Goal: Book appointment/travel/reservation

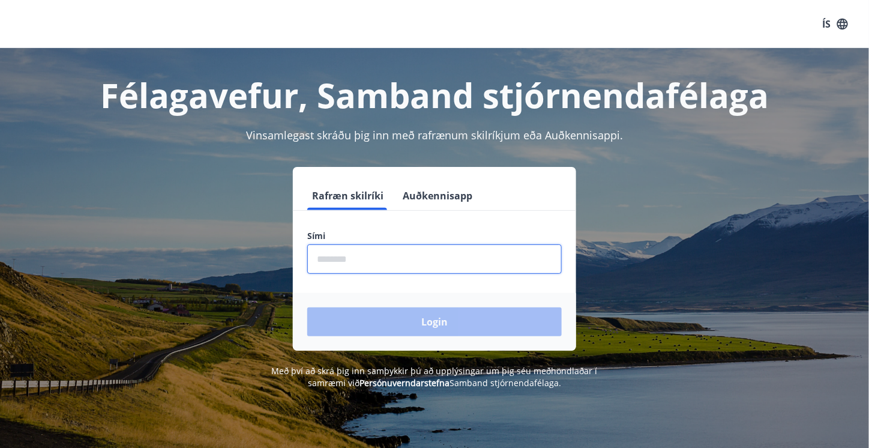
click at [380, 260] on input "phone" at bounding box center [434, 258] width 254 height 29
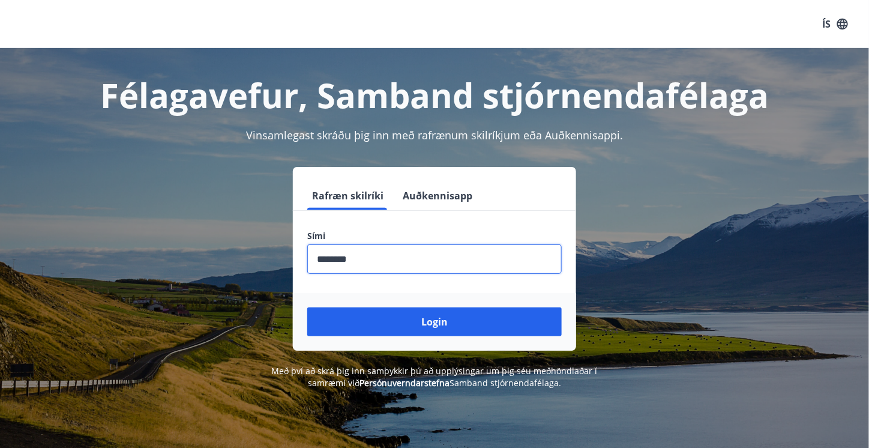
type input "********"
click at [307, 307] on button "Login" at bounding box center [434, 321] width 254 height 29
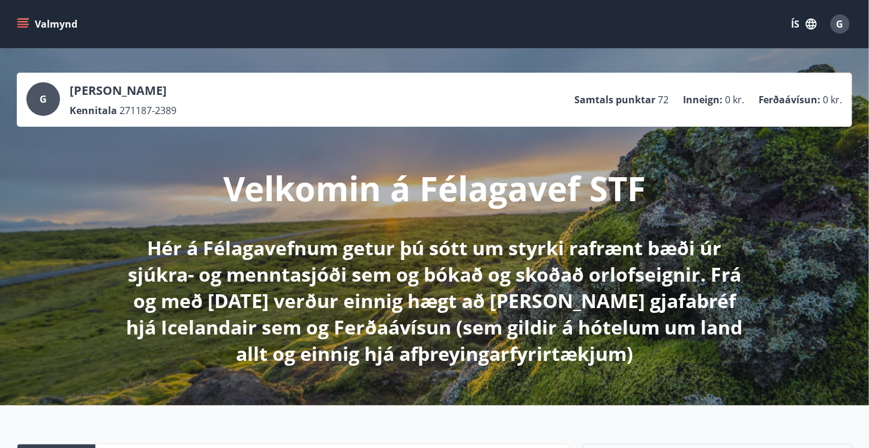
click at [31, 24] on button "Valmynd" at bounding box center [48, 24] width 68 height 22
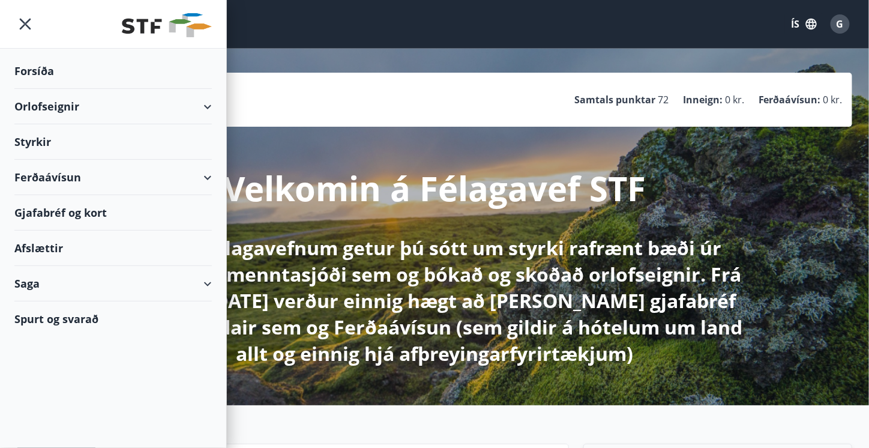
click at [180, 110] on div "Orlofseignir" at bounding box center [112, 106] width 197 height 35
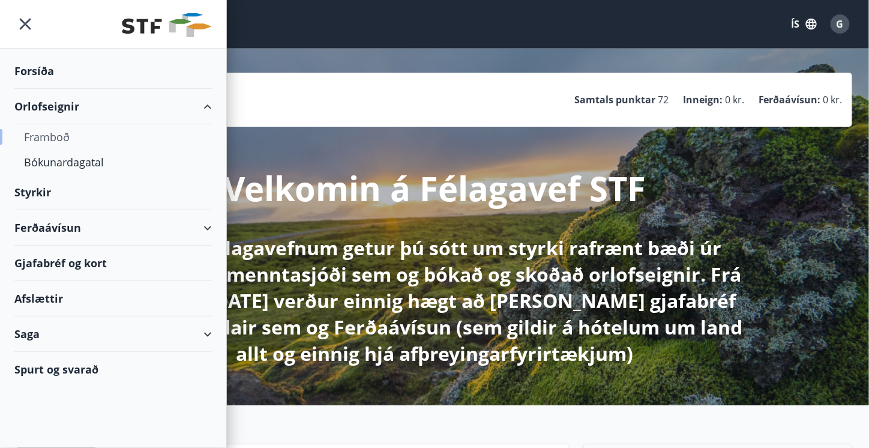
click at [54, 135] on div "Framboð" at bounding box center [113, 136] width 178 height 25
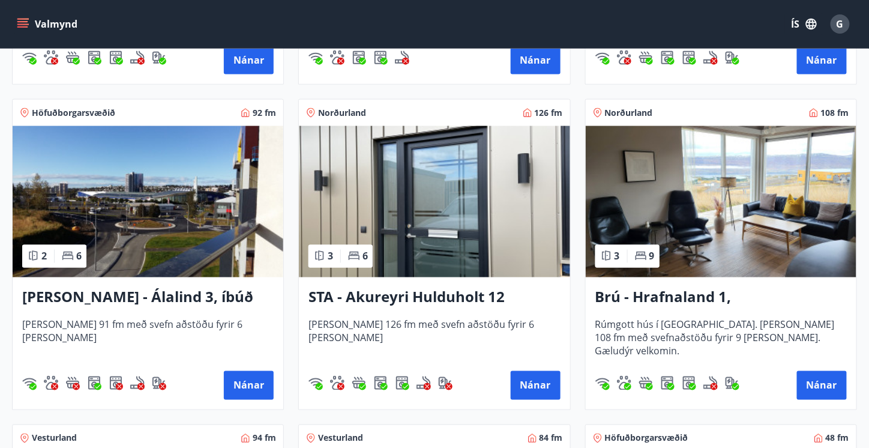
scroll to position [499, 0]
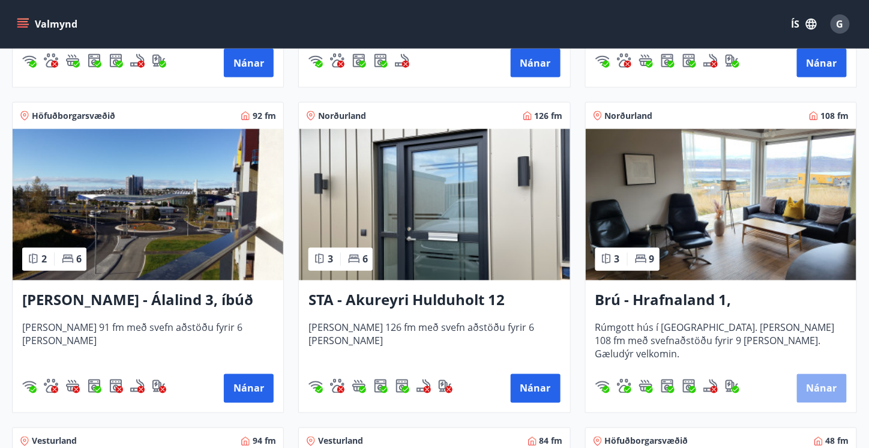
click at [817, 391] on button "Nánar" at bounding box center [822, 388] width 50 height 29
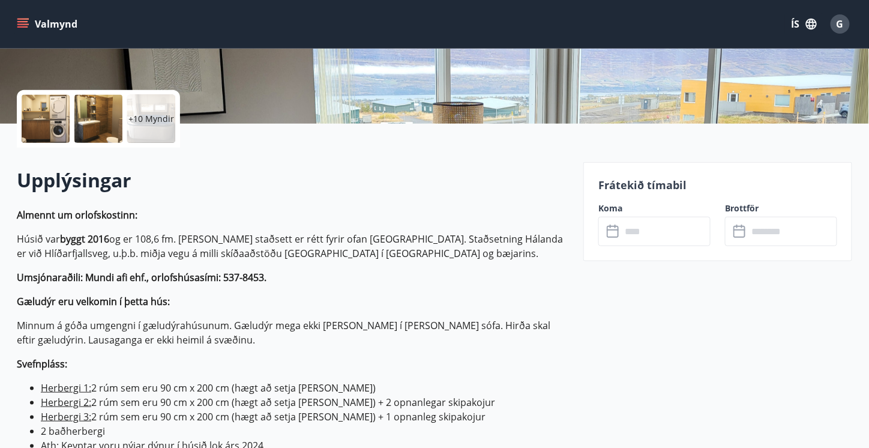
scroll to position [257, 0]
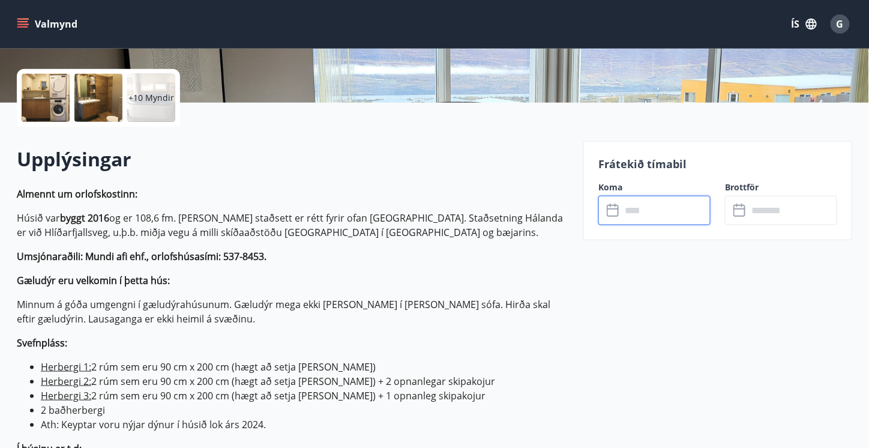
click at [639, 210] on input "text" at bounding box center [665, 210] width 89 height 29
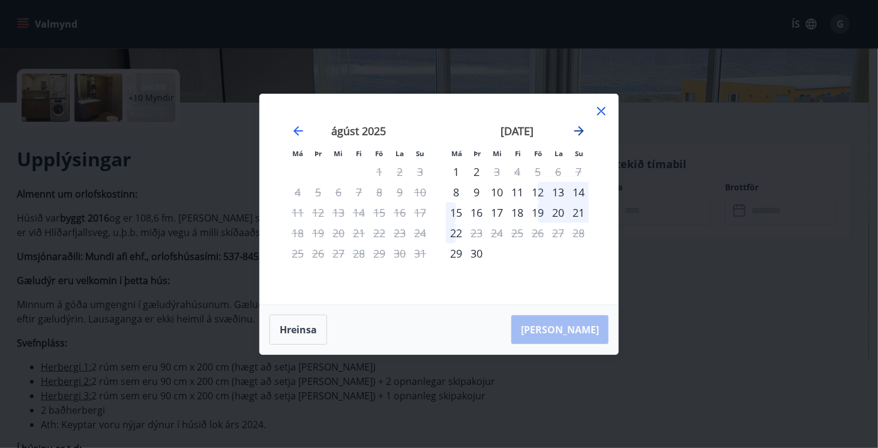
click at [577, 124] on icon "Move forward to switch to the next month." at bounding box center [579, 131] width 14 height 14
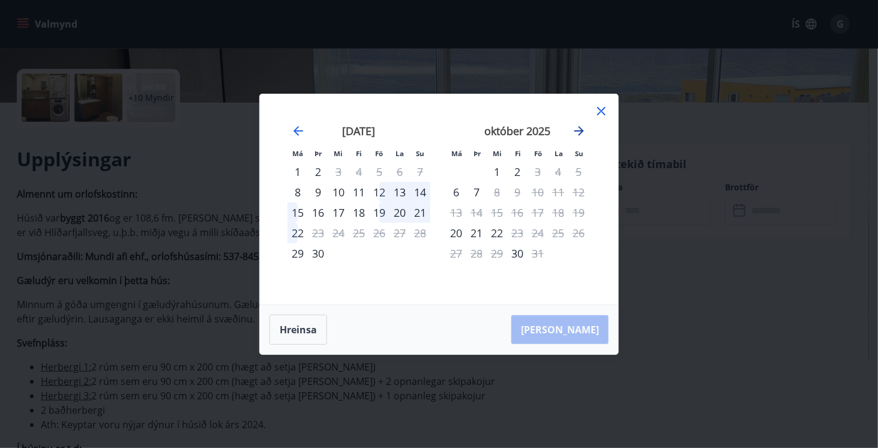
click at [578, 130] on icon "Move forward to switch to the next month." at bounding box center [579, 131] width 14 height 14
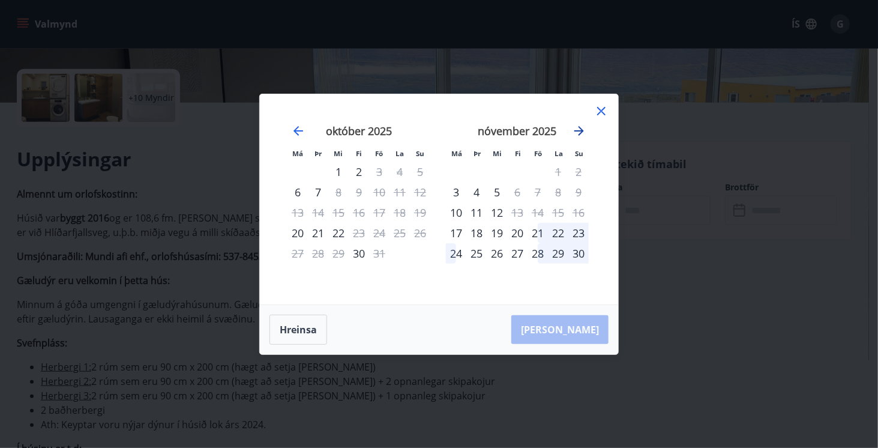
click at [578, 130] on icon "Move forward to switch to the next month." at bounding box center [579, 131] width 14 height 14
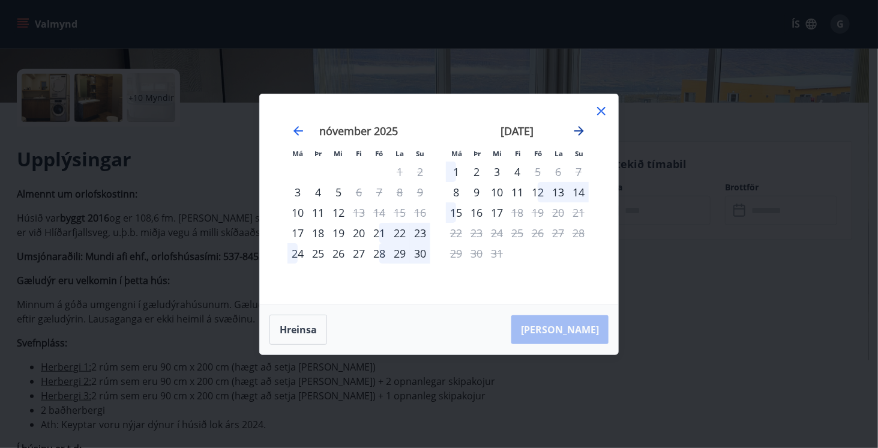
click at [578, 130] on icon "Move forward to switch to the next month." at bounding box center [579, 131] width 14 height 14
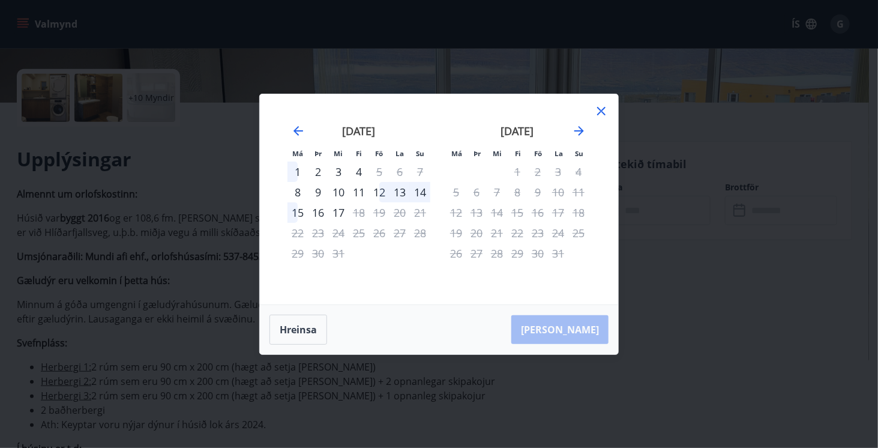
click at [603, 110] on icon at bounding box center [601, 111] width 8 height 8
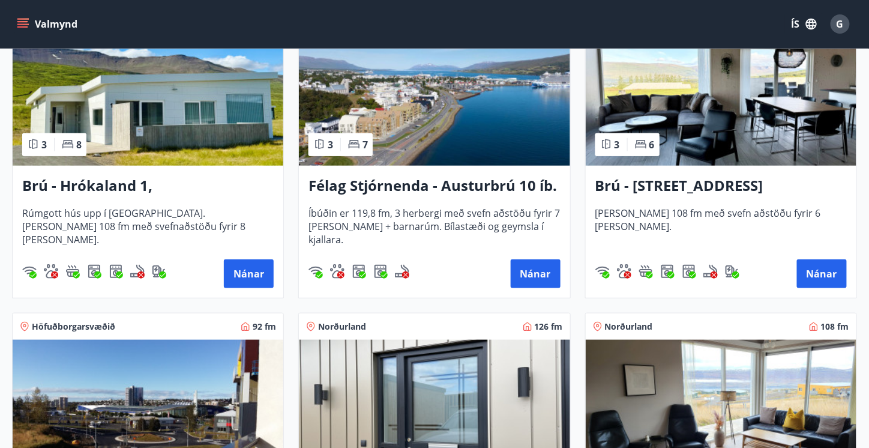
scroll to position [294, 0]
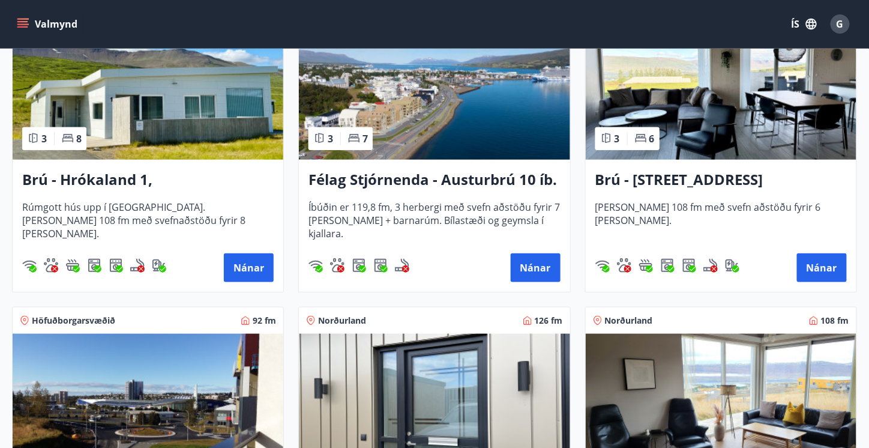
click at [730, 185] on h3 "Brú - [STREET_ADDRESS]" at bounding box center [720, 180] width 251 height 22
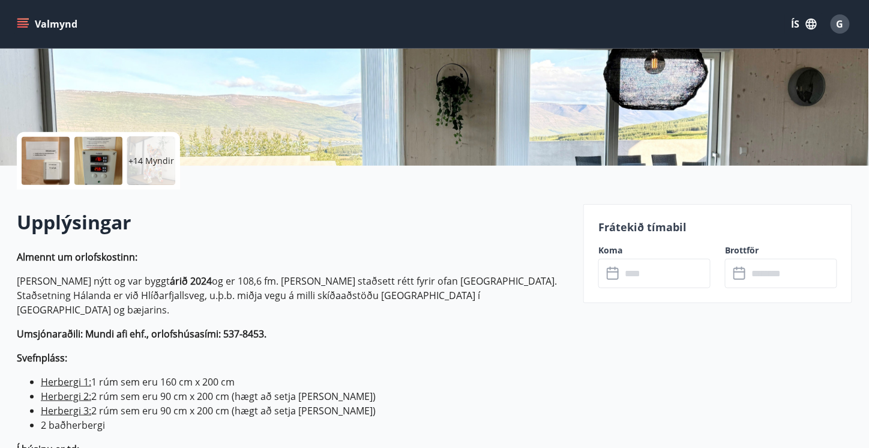
scroll to position [21, 0]
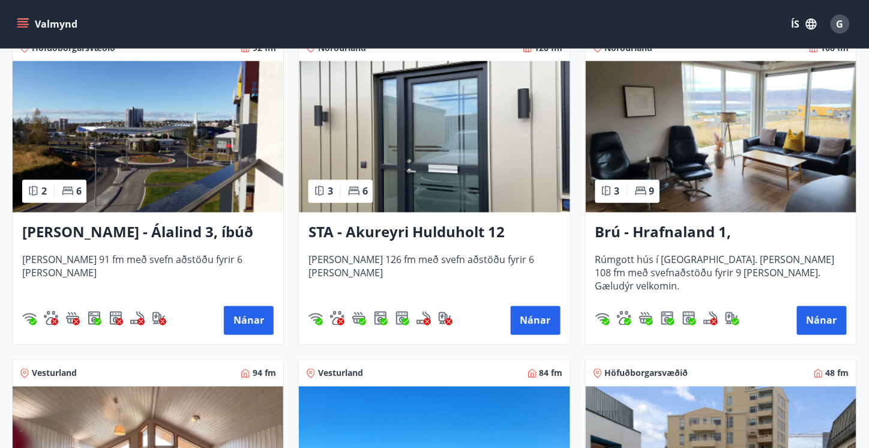
scroll to position [558, 0]
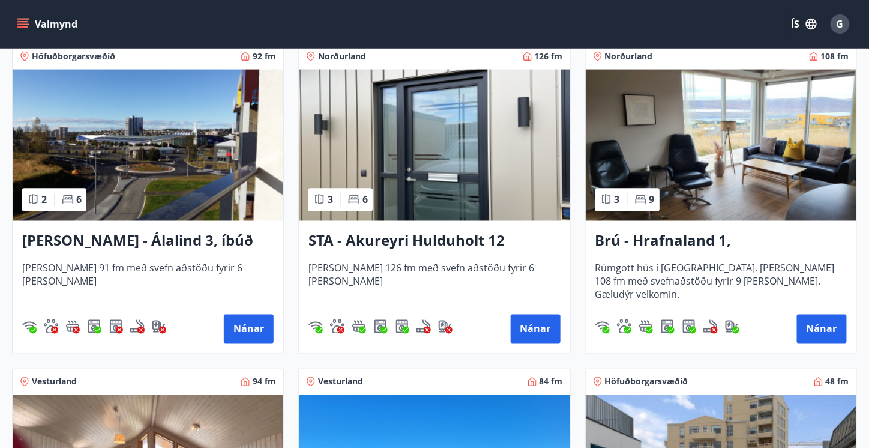
click at [409, 231] on h3 "STA - Akureyri Hulduholt 12" at bounding box center [434, 241] width 251 height 22
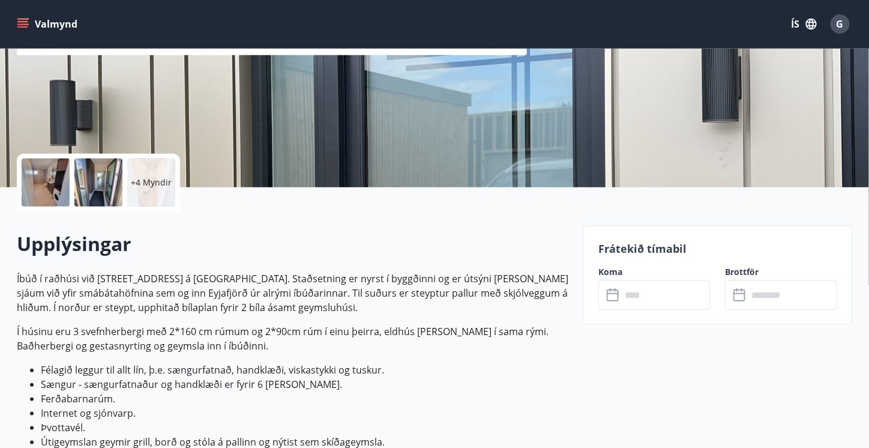
scroll to position [167, 0]
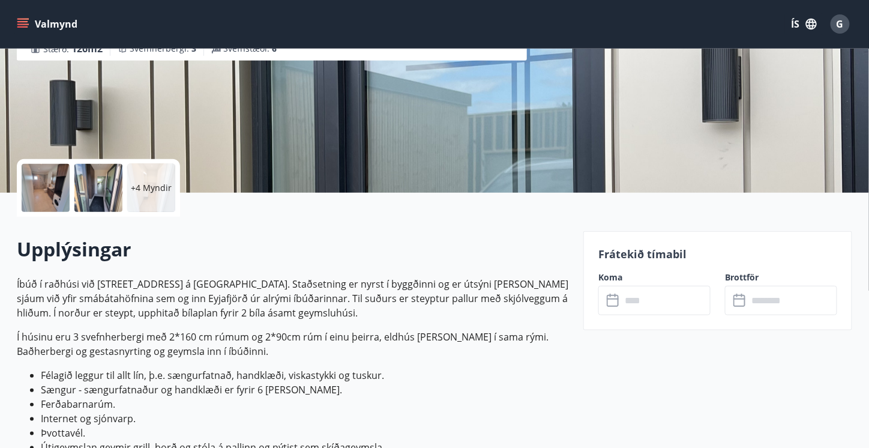
click at [142, 190] on p "+4 Myndir" at bounding box center [151, 188] width 41 height 12
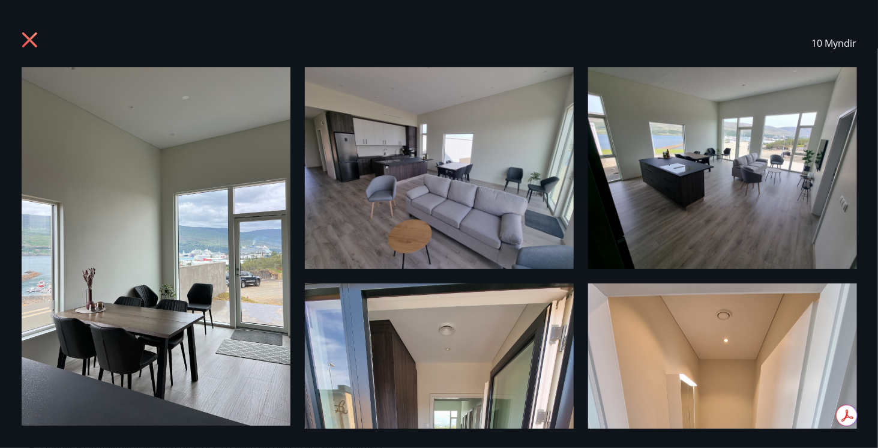
click at [24, 40] on icon at bounding box center [31, 41] width 19 height 19
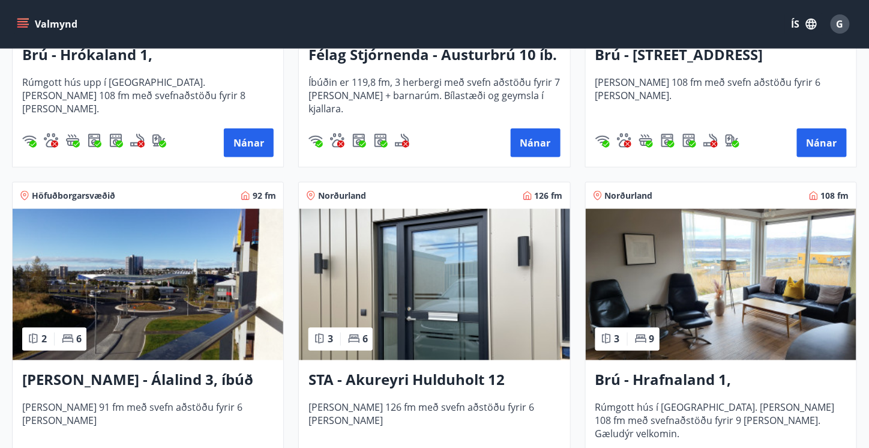
scroll to position [552, 0]
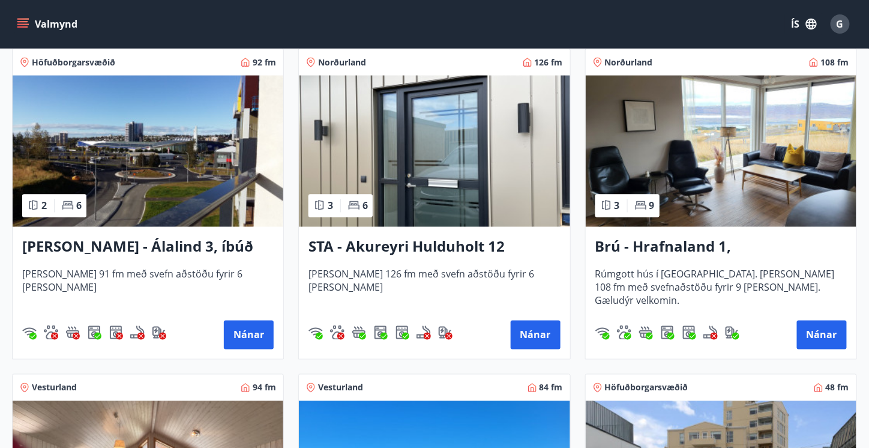
click at [723, 121] on img at bounding box center [721, 151] width 271 height 151
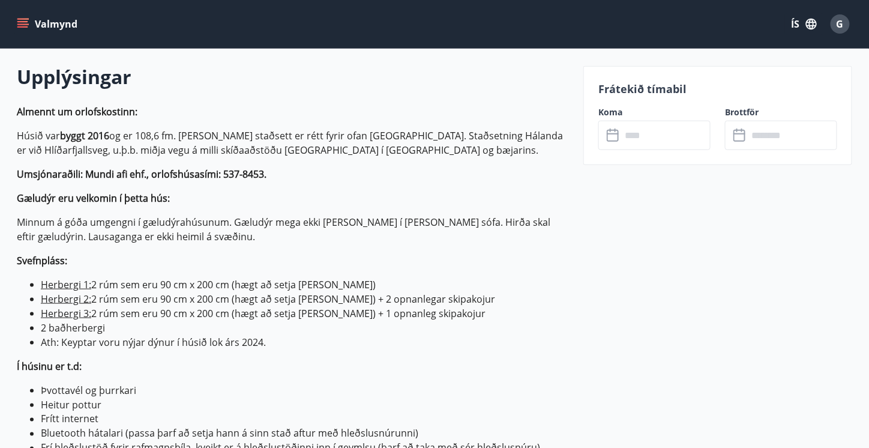
scroll to position [345, 0]
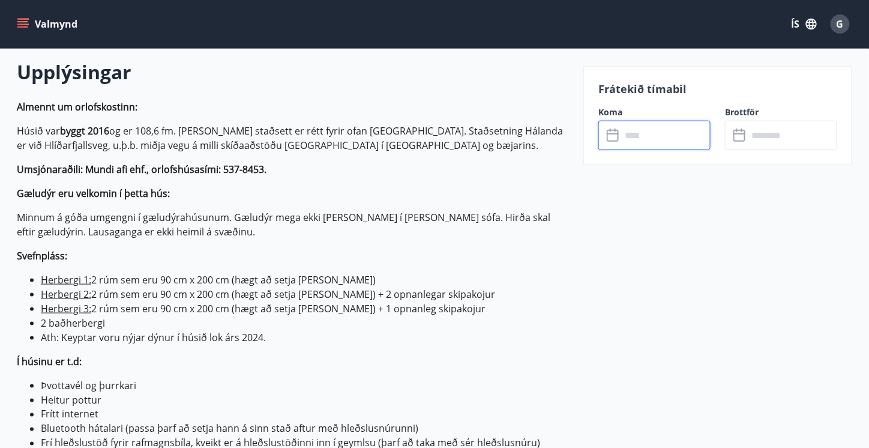
click at [649, 137] on input "text" at bounding box center [665, 135] width 89 height 29
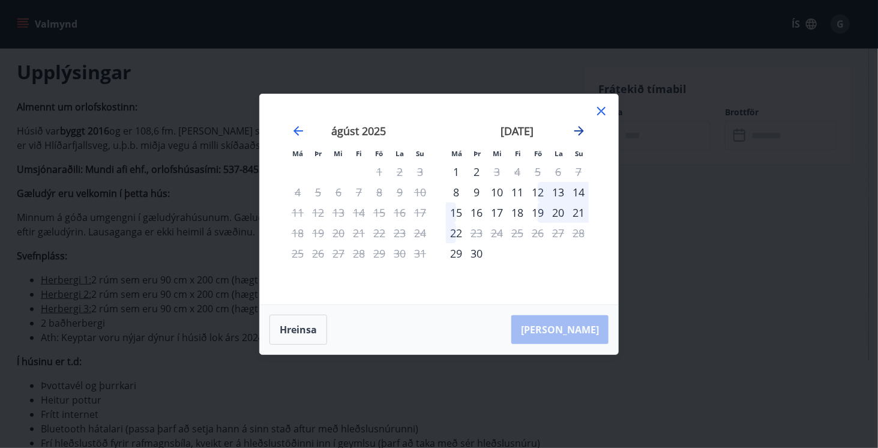
click at [580, 129] on icon "Move forward to switch to the next month." at bounding box center [579, 131] width 14 height 14
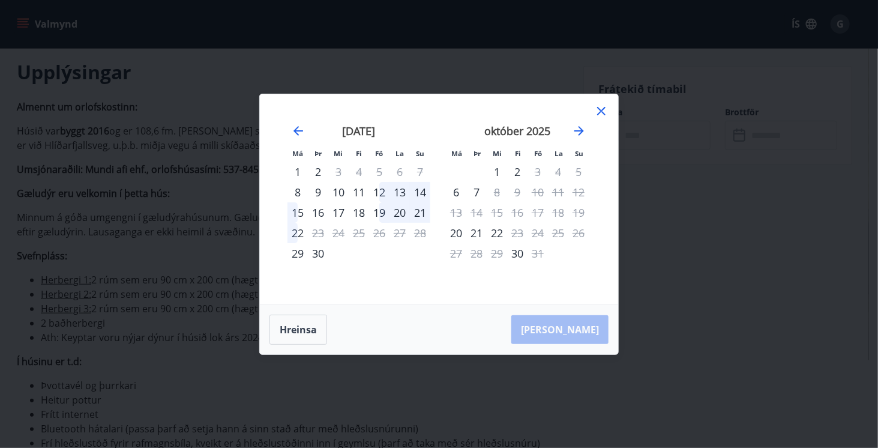
click at [605, 117] on icon at bounding box center [601, 111] width 14 height 14
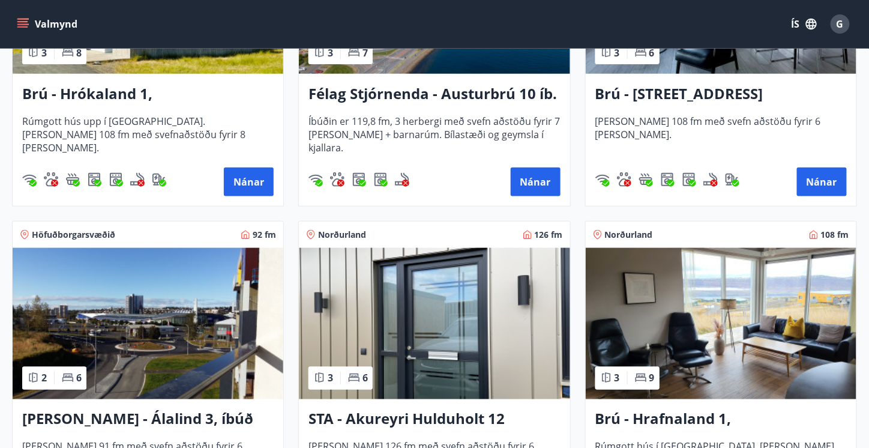
scroll to position [392, 0]
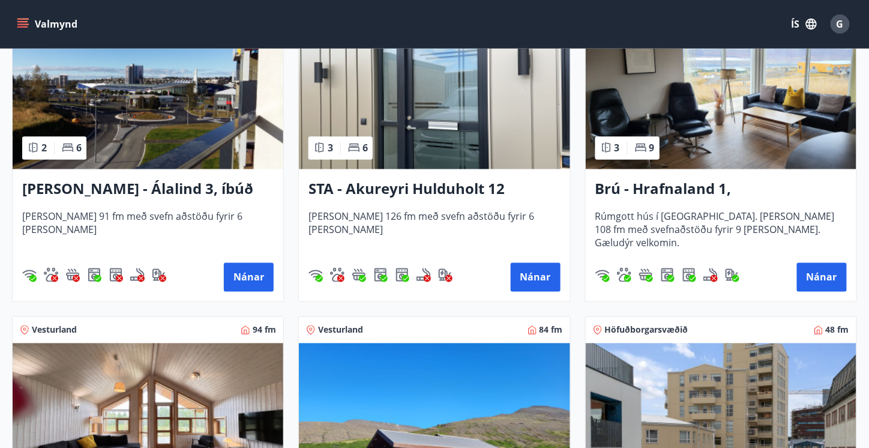
scroll to position [607, 0]
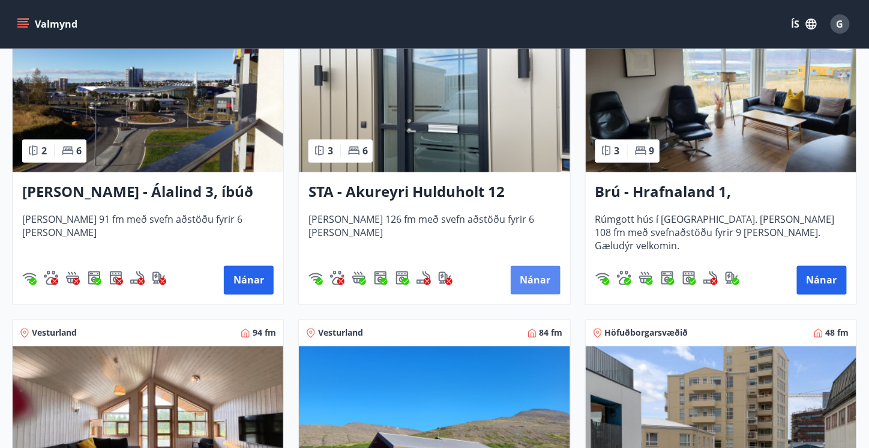
click at [538, 274] on button "Nánar" at bounding box center [536, 280] width 50 height 29
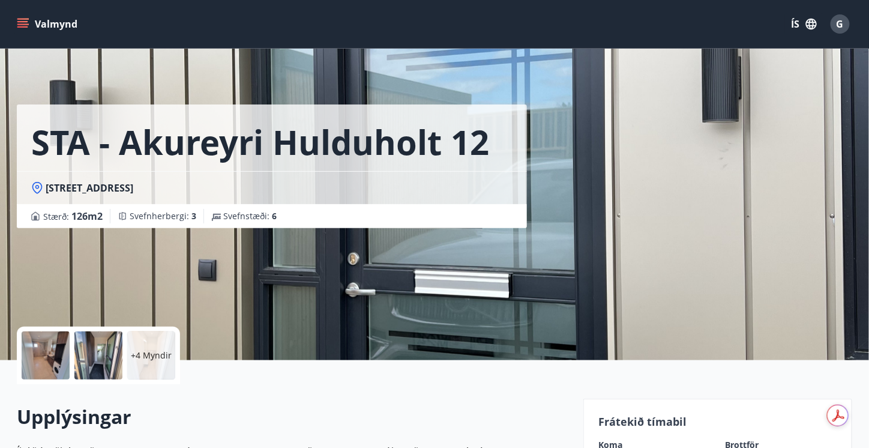
click at [139, 356] on p "+4 Myndir" at bounding box center [151, 355] width 41 height 12
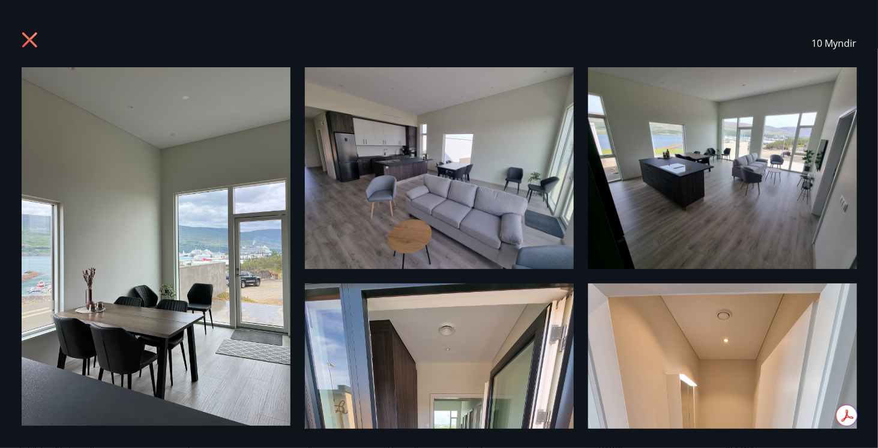
click at [29, 40] on icon at bounding box center [29, 39] width 3 height 3
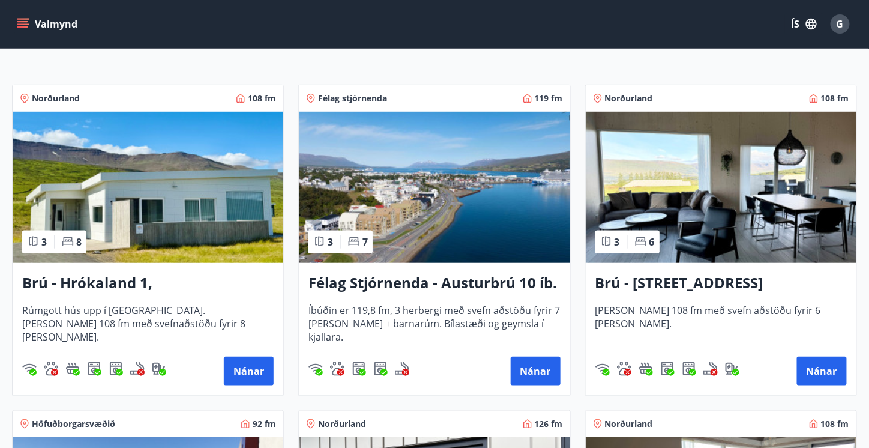
scroll to position [209, 0]
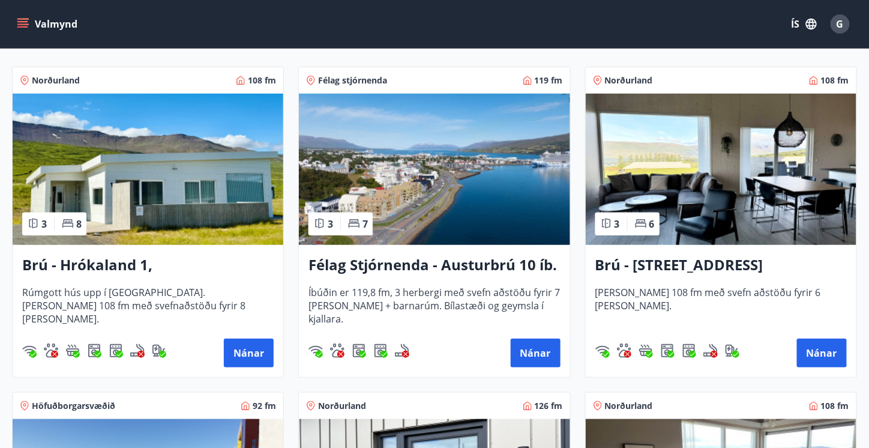
click at [718, 201] on img at bounding box center [721, 169] width 271 height 151
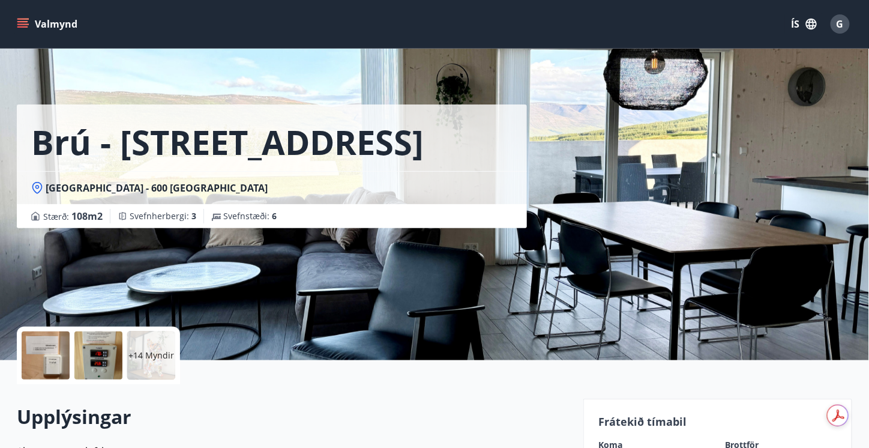
click at [157, 355] on p "+14 Myndir" at bounding box center [151, 355] width 46 height 12
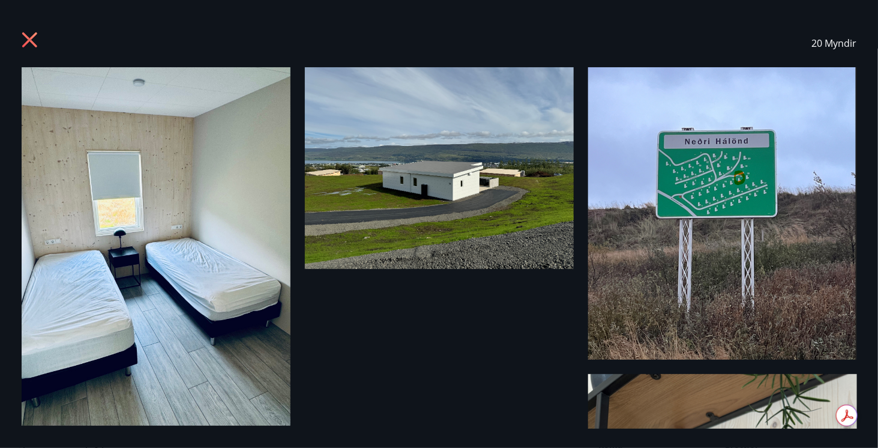
click at [712, 420] on div "20 Myndir" at bounding box center [439, 223] width 864 height 409
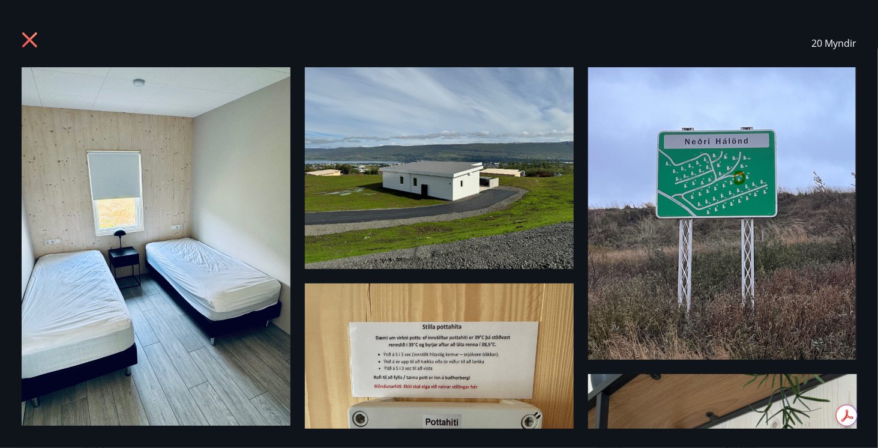
click at [28, 37] on icon at bounding box center [29, 39] width 15 height 15
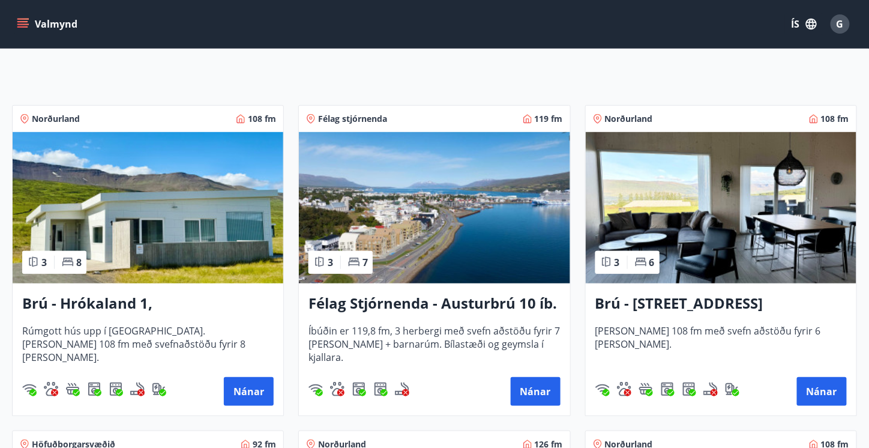
scroll to position [197, 0]
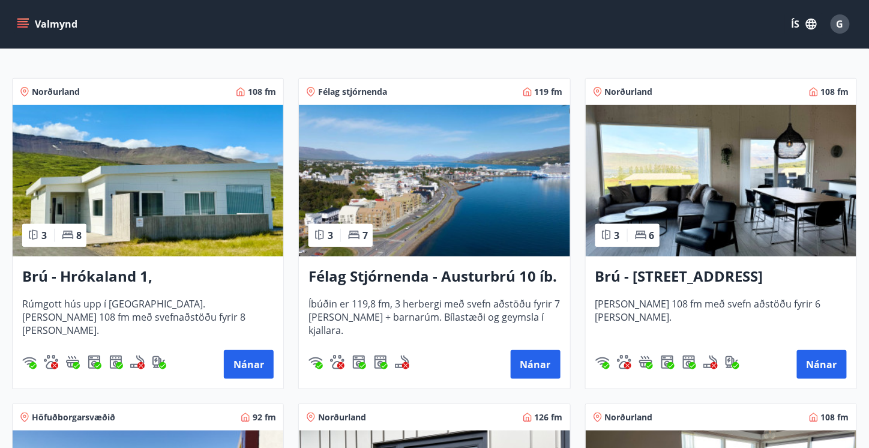
click at [120, 178] on img at bounding box center [148, 180] width 271 height 151
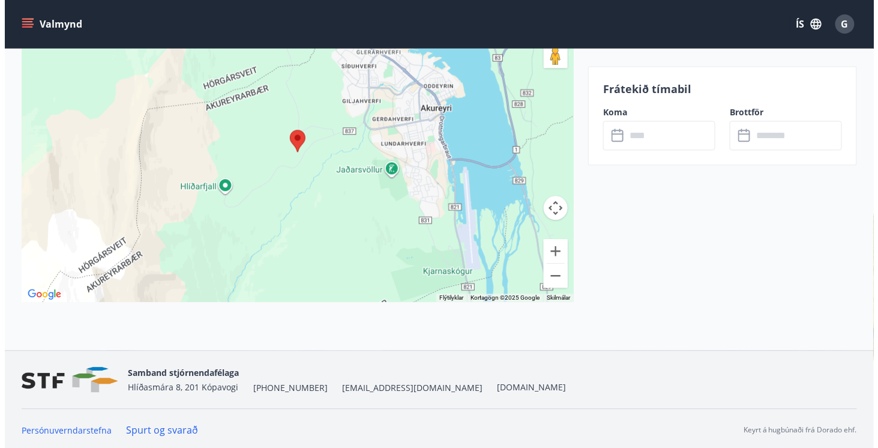
scroll to position [118, 0]
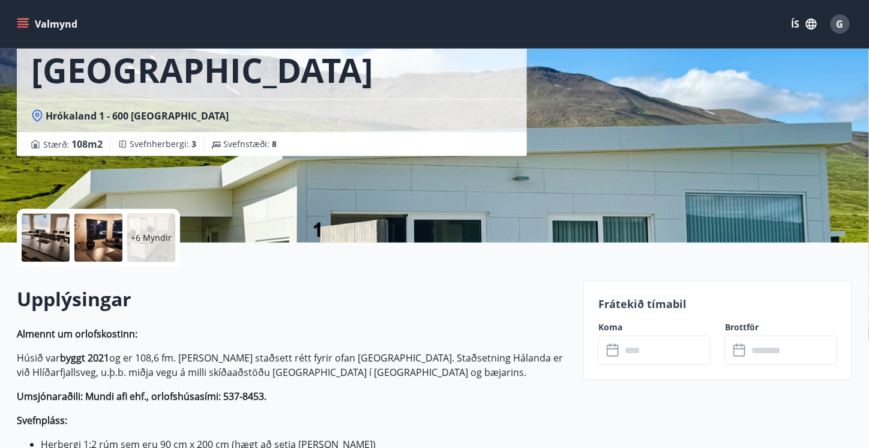
click at [55, 227] on div at bounding box center [46, 238] width 48 height 48
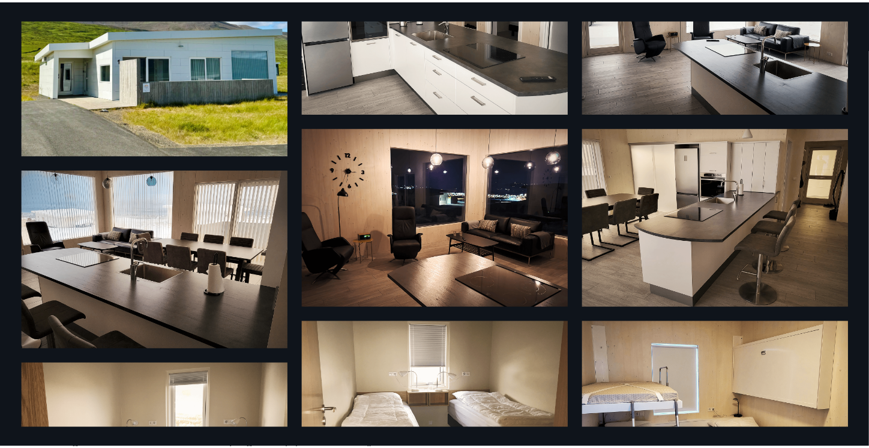
scroll to position [0, 0]
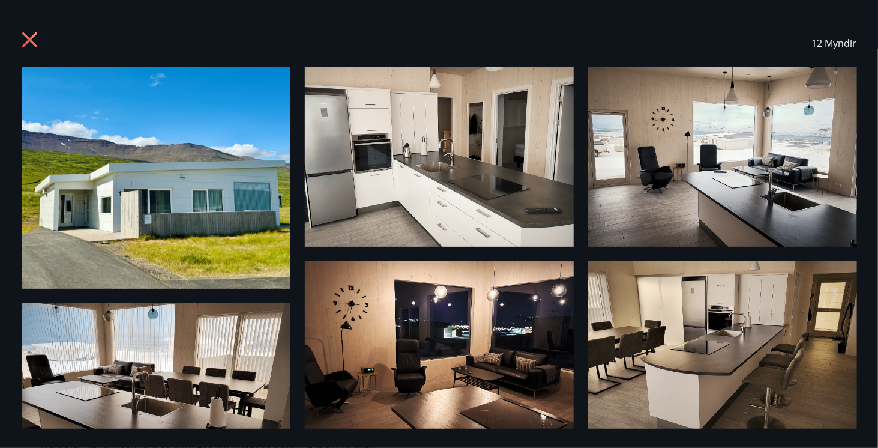
click at [29, 40] on icon at bounding box center [29, 39] width 3 height 3
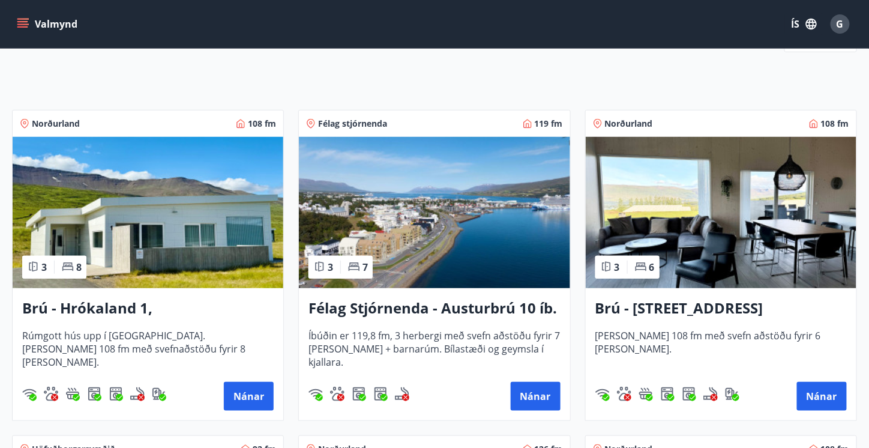
scroll to position [187, 0]
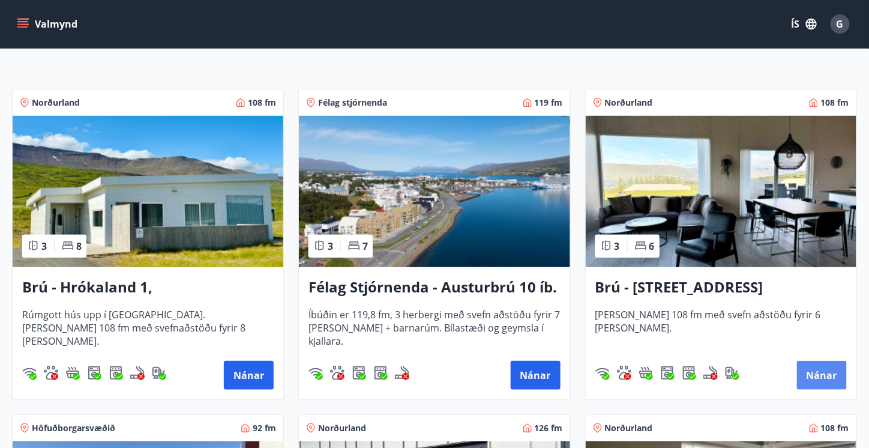
click at [830, 374] on button "Nánar" at bounding box center [822, 375] width 50 height 29
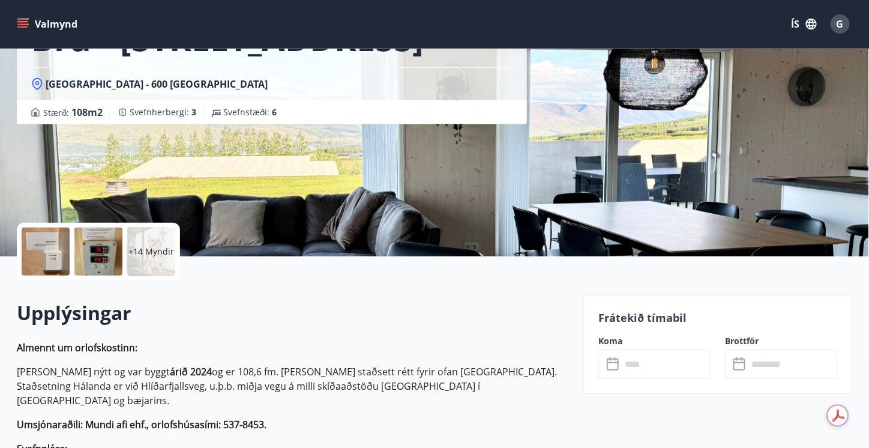
scroll to position [130, 0]
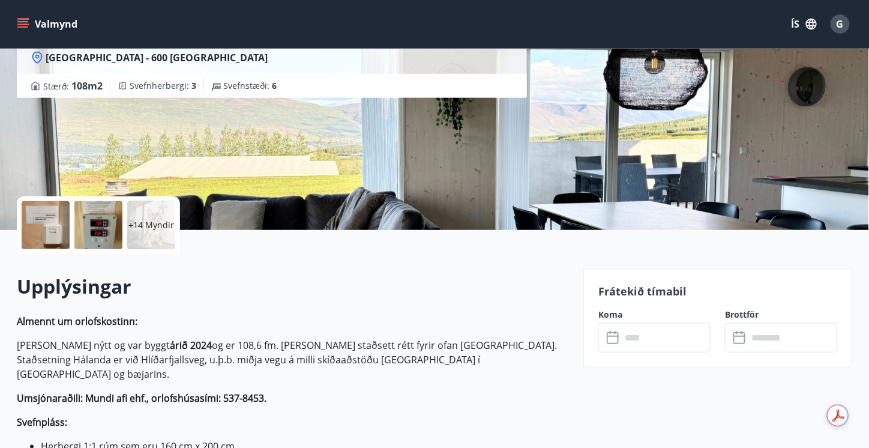
click at [649, 339] on input "text" at bounding box center [665, 337] width 89 height 29
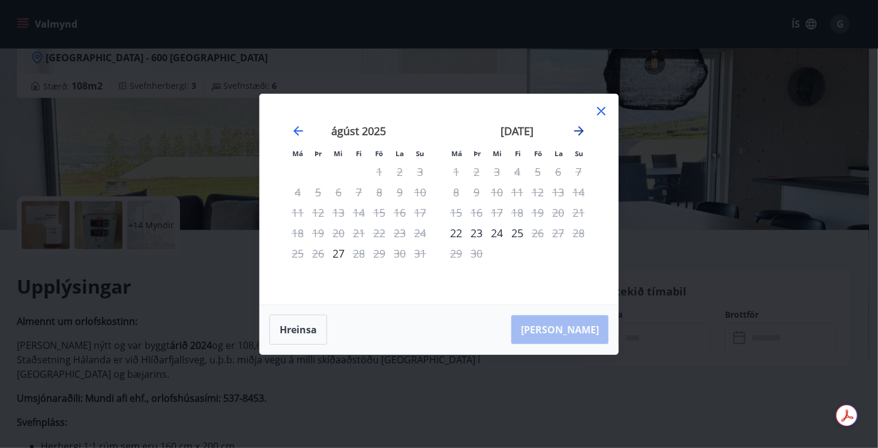
click at [575, 134] on icon "Move forward to switch to the next month." at bounding box center [579, 131] width 14 height 14
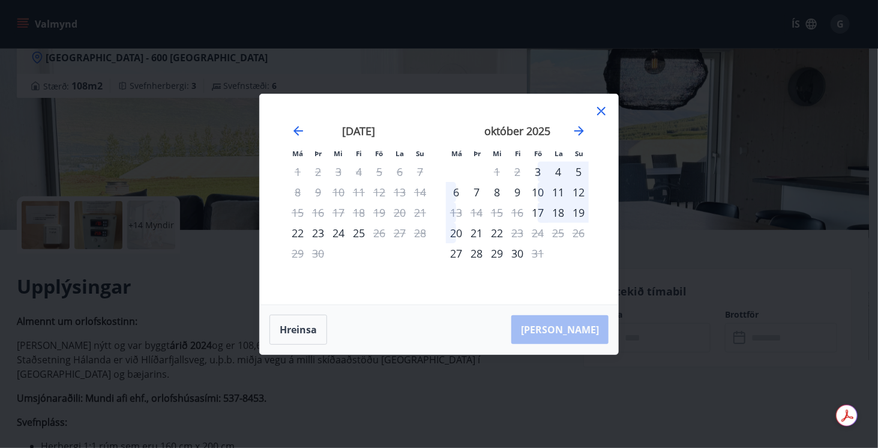
click at [600, 111] on icon at bounding box center [601, 111] width 14 height 14
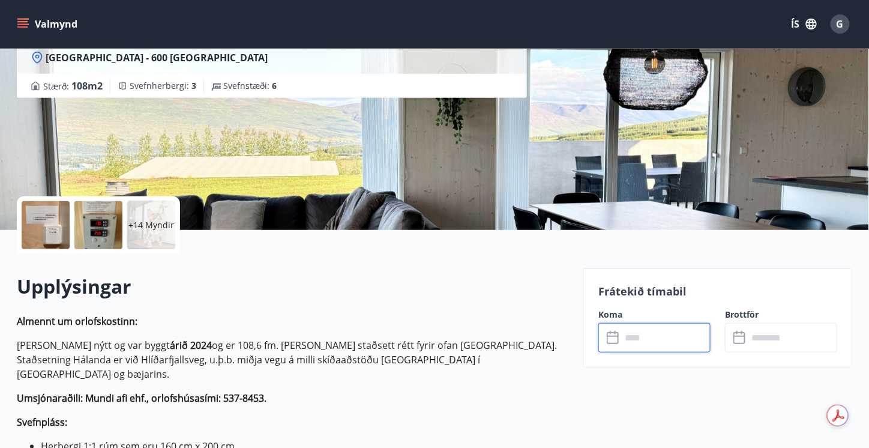
click at [648, 333] on input "text" at bounding box center [665, 337] width 89 height 29
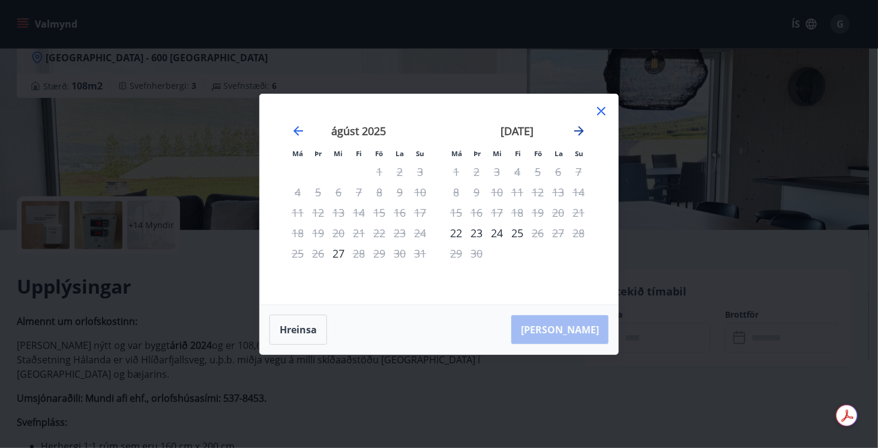
click at [575, 132] on icon "Move forward to switch to the next month." at bounding box center [579, 131] width 14 height 14
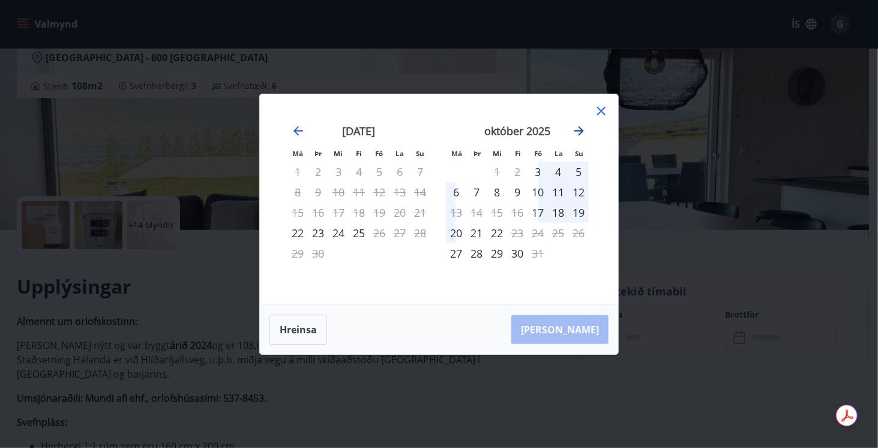
click at [575, 132] on icon "Move forward to switch to the next month." at bounding box center [579, 131] width 14 height 14
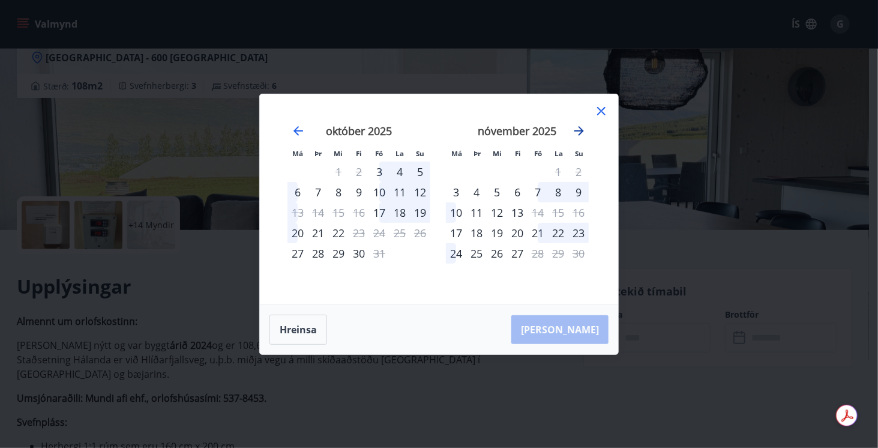
click at [582, 131] on icon "Move forward to switch to the next month." at bounding box center [579, 131] width 10 height 10
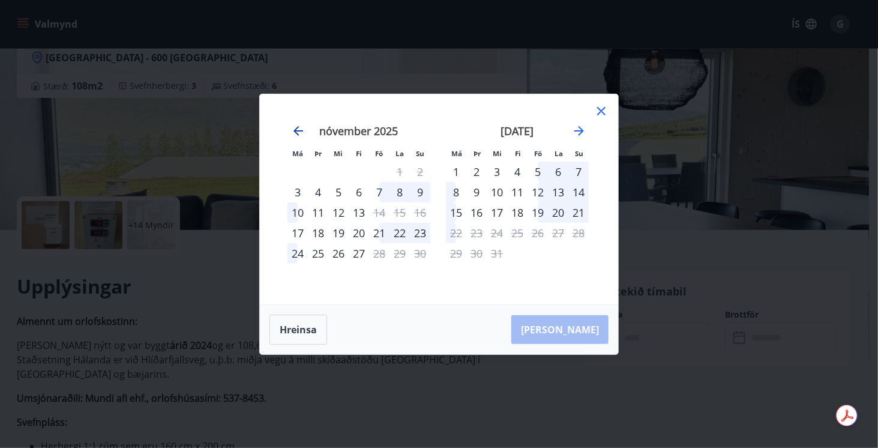
click at [292, 130] on icon "Move backward to switch to the previous month." at bounding box center [298, 131] width 14 height 14
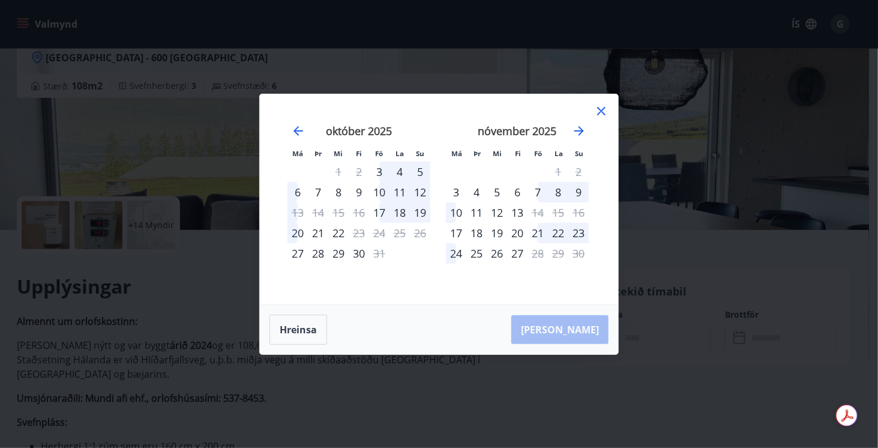
click at [541, 232] on div "21" at bounding box center [538, 233] width 20 height 20
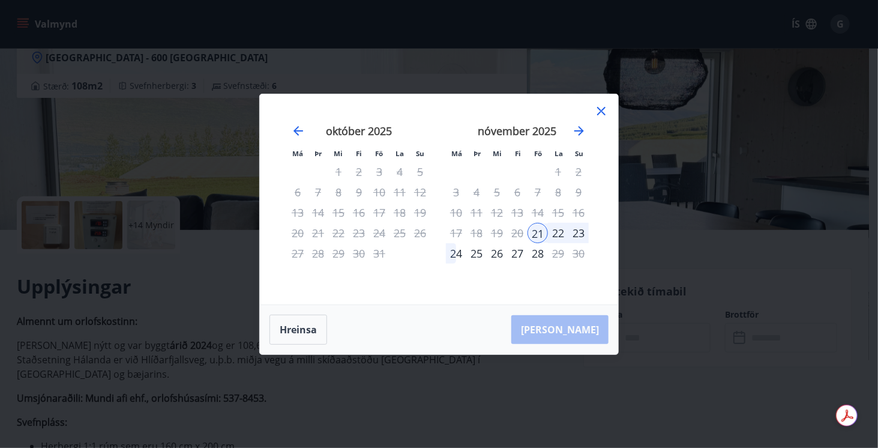
click at [459, 255] on div "24" at bounding box center [456, 253] width 20 height 20
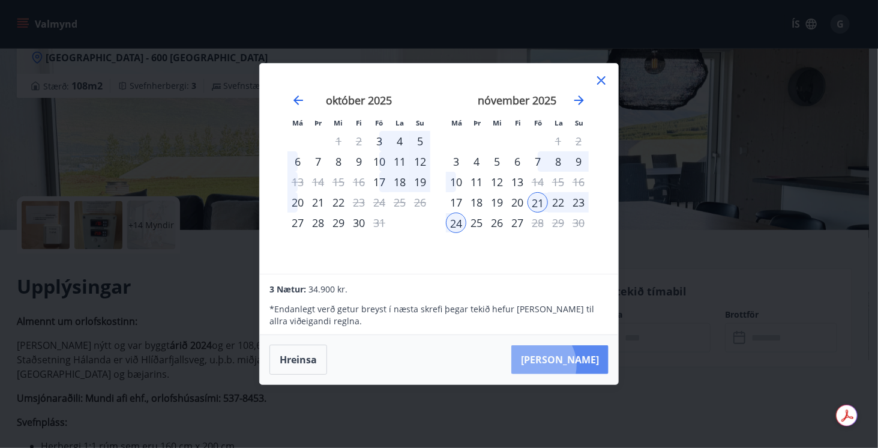
click at [571, 365] on button "Taka Frá" at bounding box center [559, 359] width 97 height 29
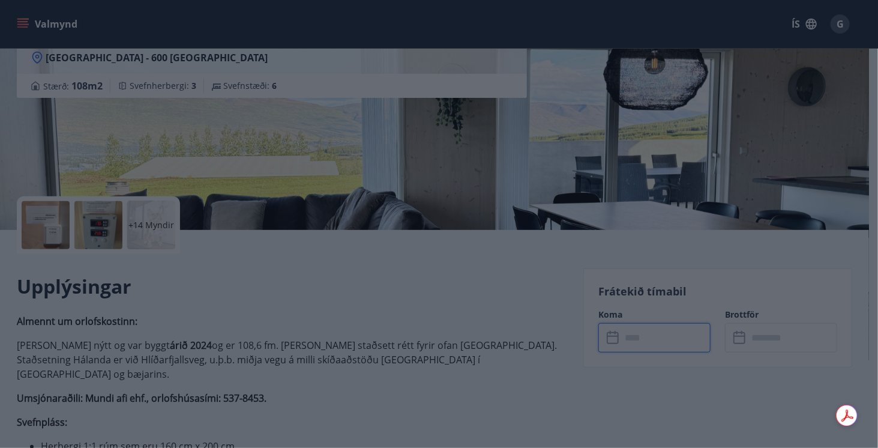
type input "******"
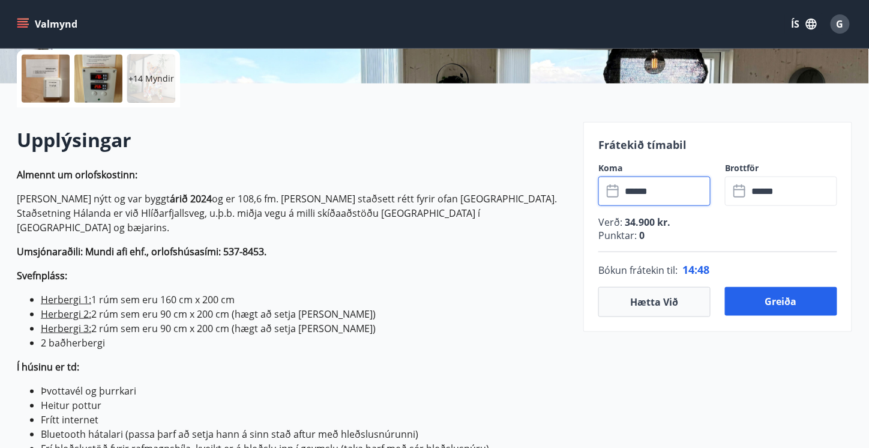
scroll to position [312, 0]
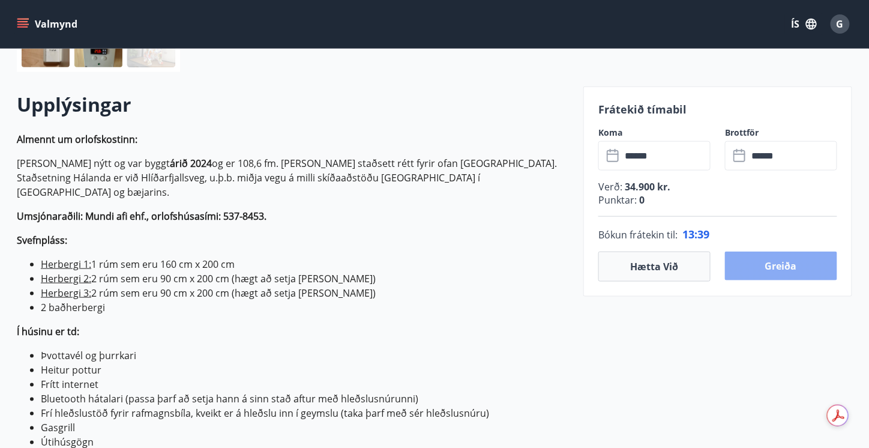
click at [783, 263] on button "Greiða" at bounding box center [781, 265] width 112 height 29
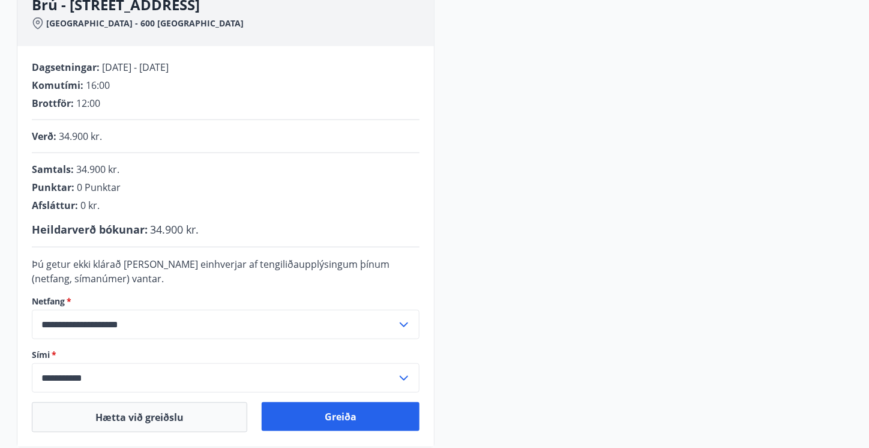
scroll to position [312, 0]
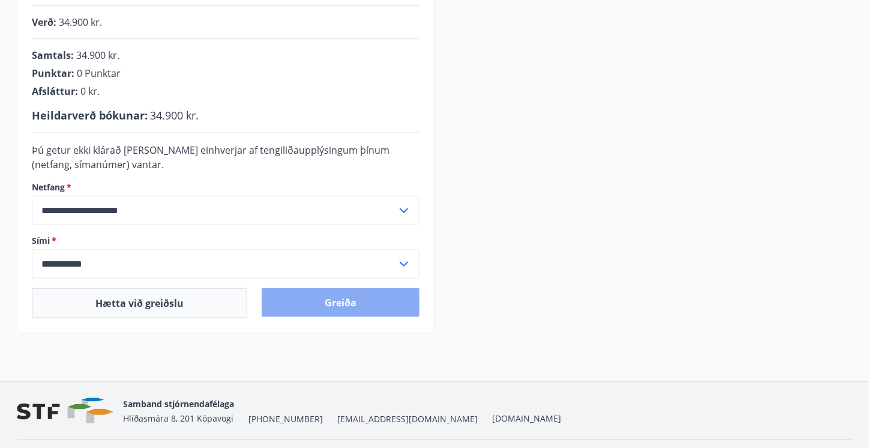
click at [369, 304] on button "Greiða" at bounding box center [341, 302] width 158 height 29
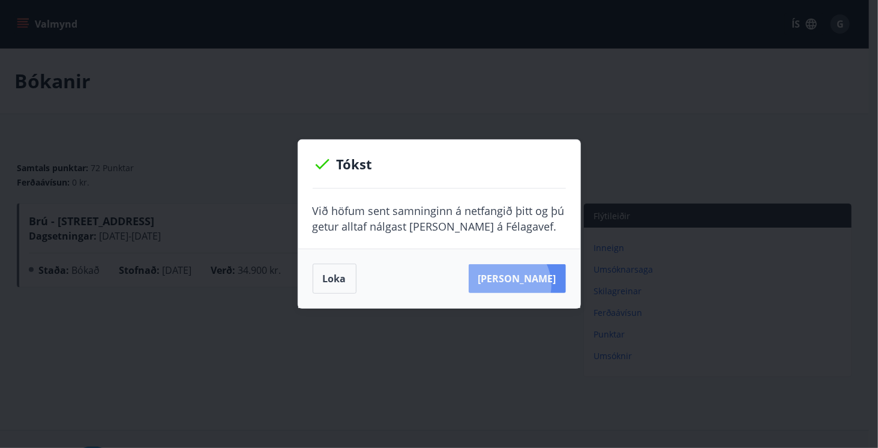
click at [522, 285] on button "[PERSON_NAME]" at bounding box center [517, 278] width 97 height 29
